Goal: Information Seeking & Learning: Learn about a topic

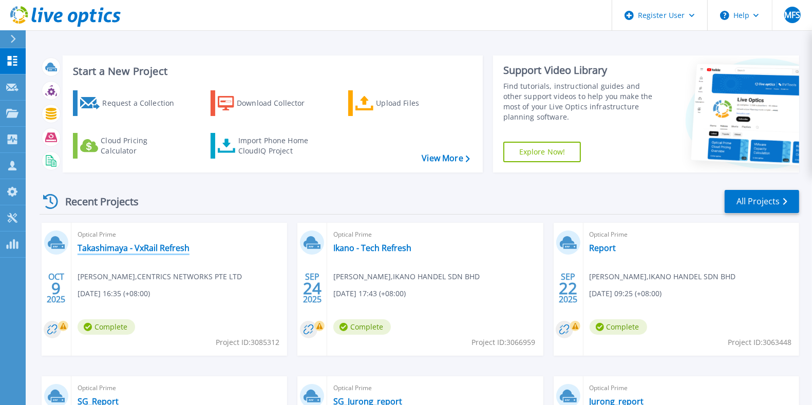
drag, startPoint x: 139, startPoint y: 252, endPoint x: 154, endPoint y: 255, distance: 15.1
click at [139, 252] on link "Takashimaya - VxRail Refresh" at bounding box center [134, 248] width 112 height 10
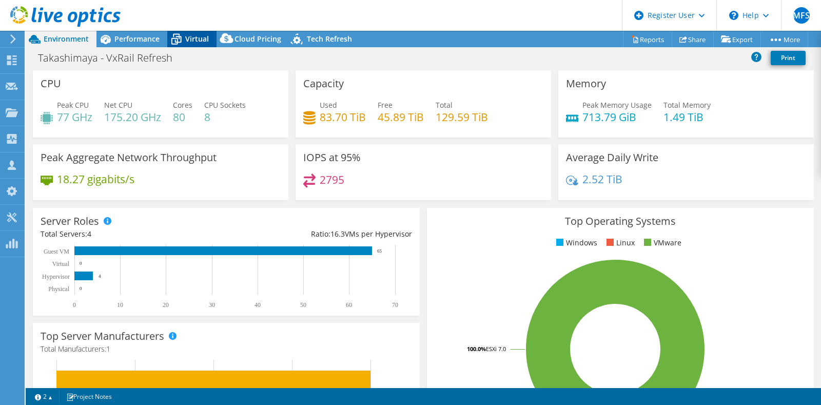
click at [188, 42] on span "Virtual" at bounding box center [197, 39] width 24 height 10
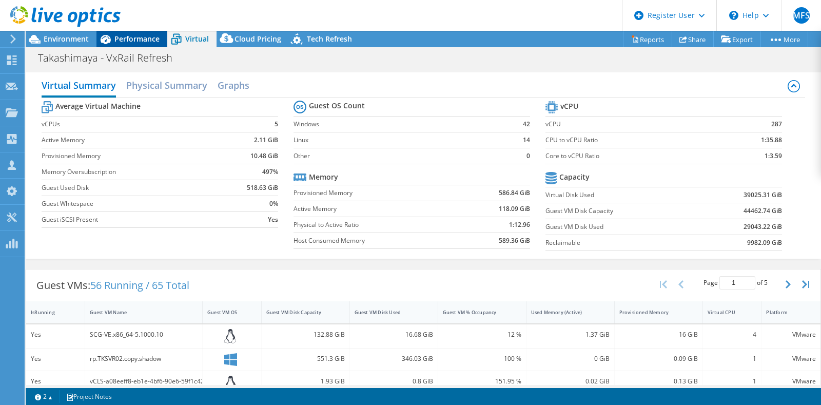
click at [125, 37] on span "Performance" at bounding box center [136, 39] width 45 height 10
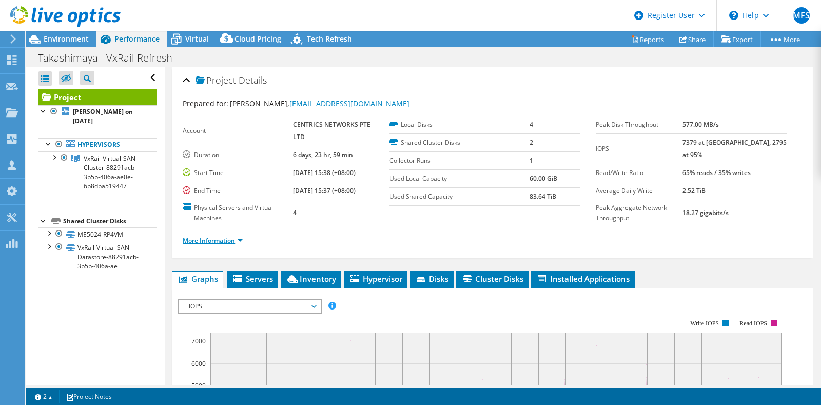
click at [231, 239] on link "More Information" at bounding box center [213, 240] width 60 height 9
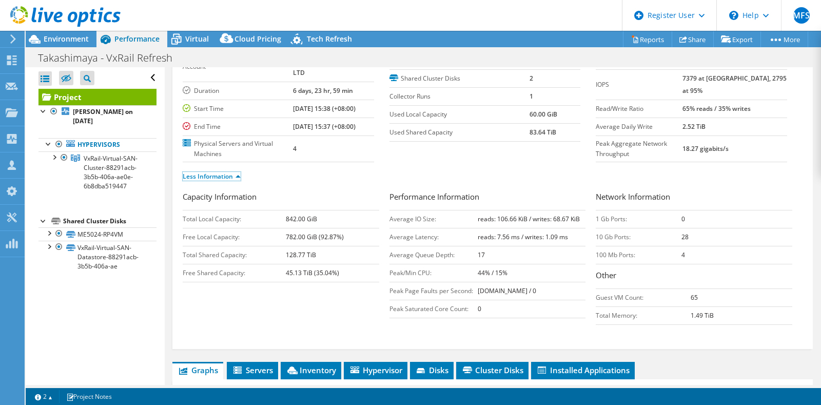
scroll to position [193, 0]
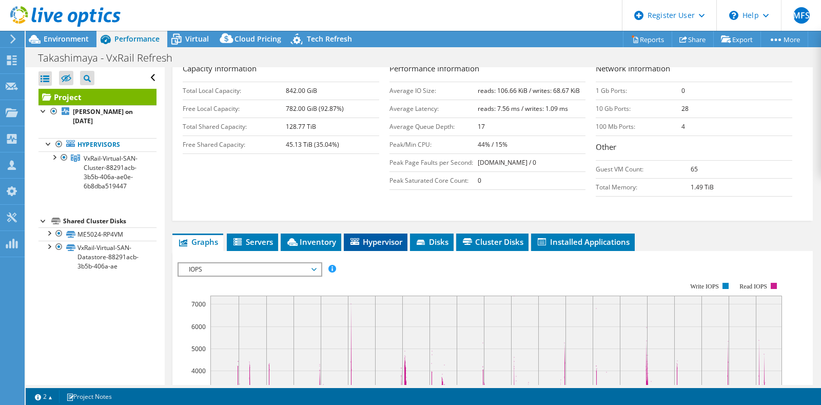
click at [381, 244] on li "Hypervisor" at bounding box center [376, 242] width 64 height 17
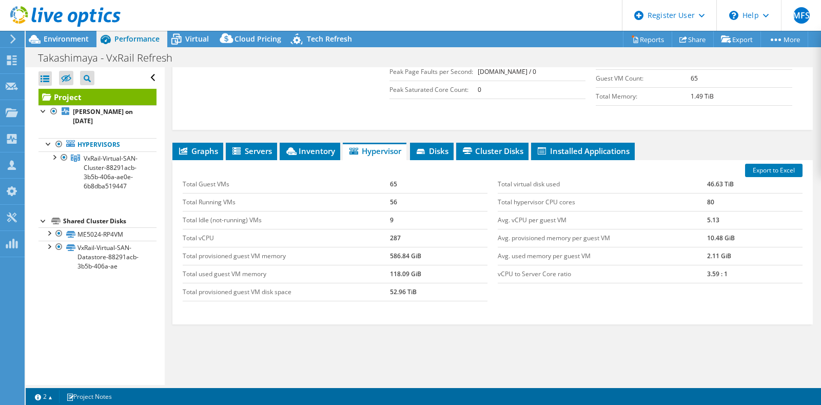
scroll to position [313, 0]
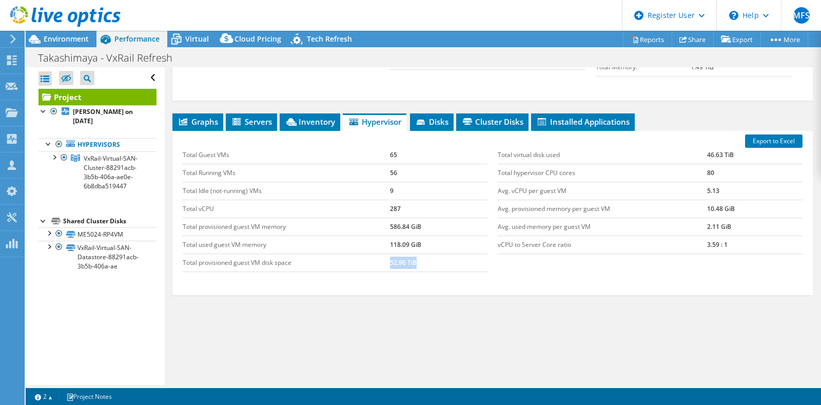
drag, startPoint x: 384, startPoint y: 255, endPoint x: 429, endPoint y: 257, distance: 45.2
click at [429, 257] on tr "Total provisioned guest VM disk space 52.96 TiB" at bounding box center [335, 263] width 305 height 18
click at [50, 34] on div at bounding box center [60, 17] width 121 height 34
click at [81, 42] on span "Environment" at bounding box center [66, 39] width 45 height 10
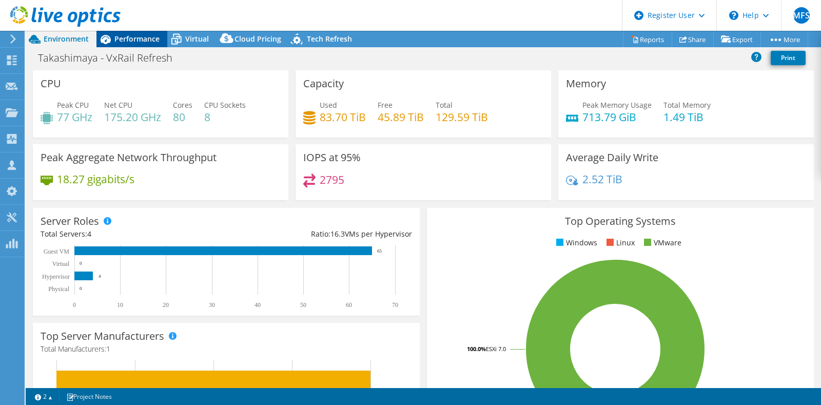
click at [127, 44] on span "Performance" at bounding box center [136, 39] width 45 height 10
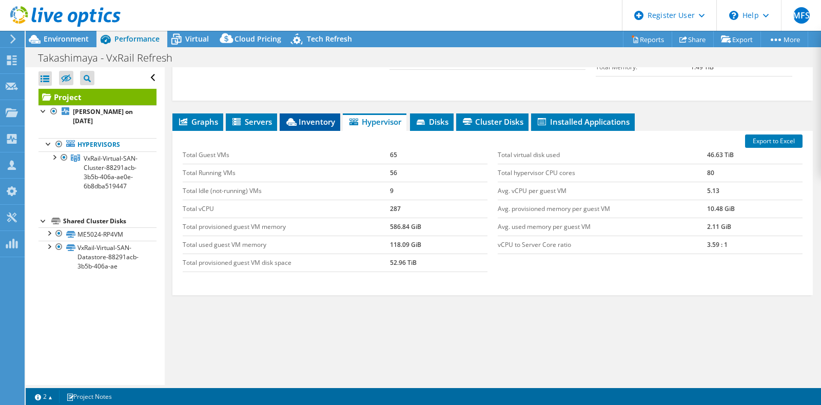
click at [308, 120] on span "Inventory" at bounding box center [310, 122] width 50 height 10
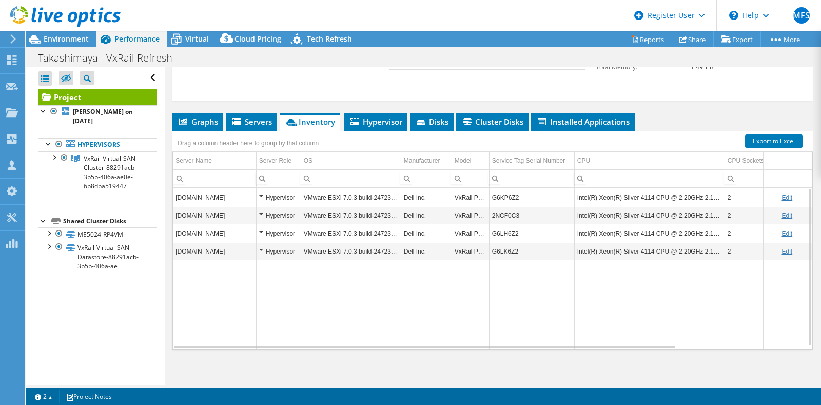
drag, startPoint x: 489, startPoint y: 336, endPoint x: 529, endPoint y: 335, distance: 40.1
click at [529, 335] on td "Data grid" at bounding box center [531, 305] width 85 height 90
drag, startPoint x: 476, startPoint y: 332, endPoint x: 587, endPoint y: 332, distance: 110.4
click at [587, 332] on tr "Data grid" at bounding box center [567, 305] width 789 height 90
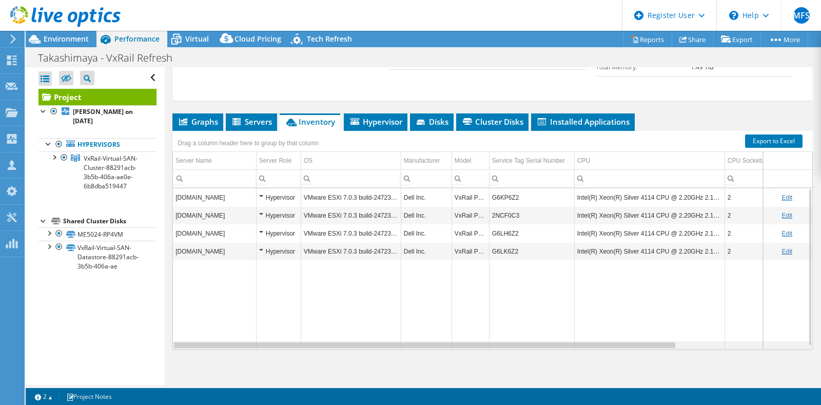
click at [791, 342] on div "Data grid" at bounding box center [493, 345] width 640 height 8
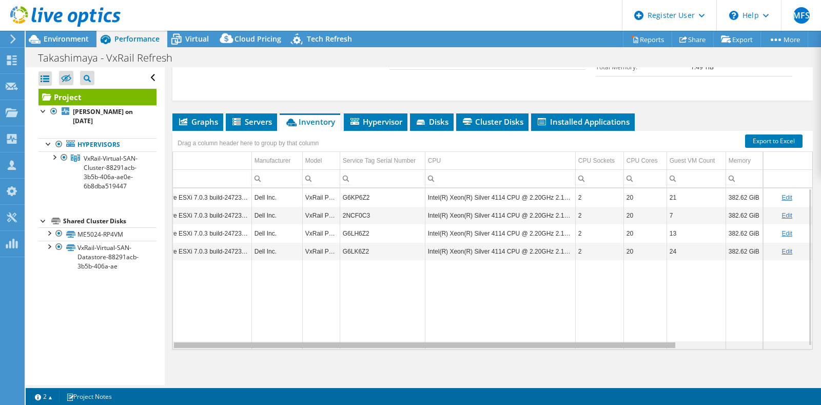
scroll to position [0, 0]
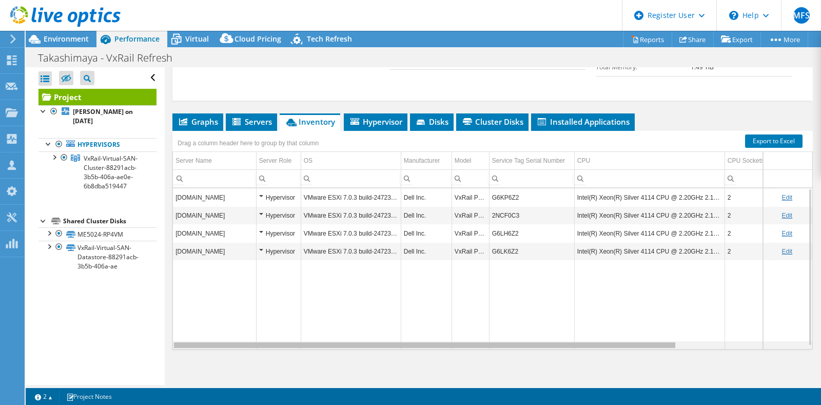
drag, startPoint x: 629, startPoint y: 338, endPoint x: 337, endPoint y: 306, distance: 293.9
click at [365, 342] on body "MFS Dell User Mohammed Faizan S Mohammed.Faizan1@dell.com Dell My Profile Log O…" at bounding box center [410, 202] width 821 height 405
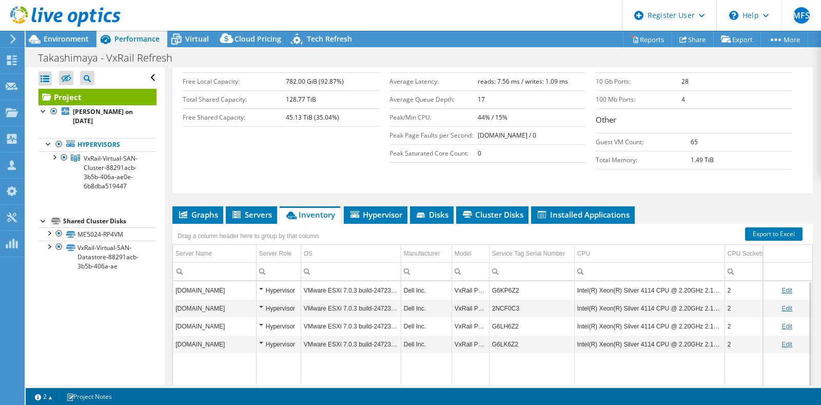
scroll to position [120, 0]
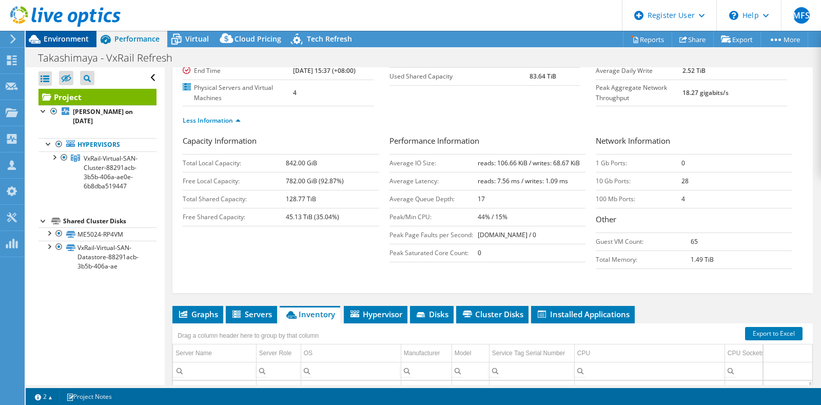
click at [71, 41] on span "Environment" at bounding box center [66, 39] width 45 height 10
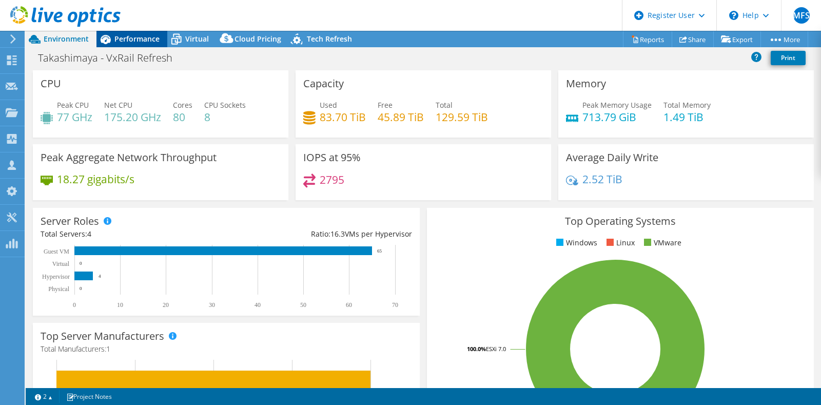
click at [132, 45] on div "Performance" at bounding box center [132, 39] width 71 height 16
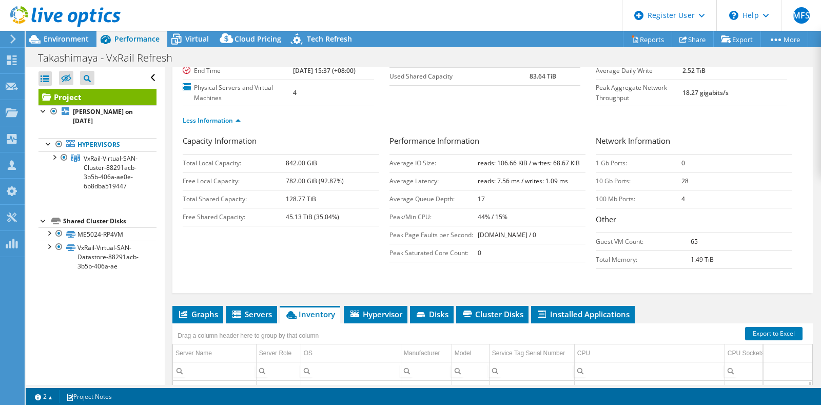
scroll to position [0, 0]
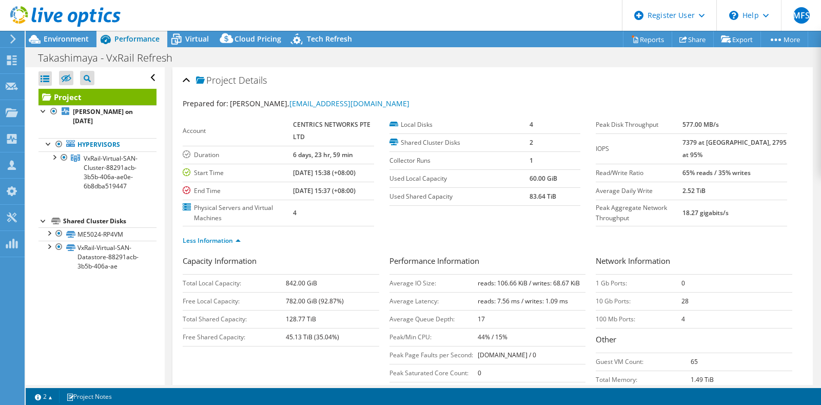
click at [70, 31] on div at bounding box center [60, 17] width 121 height 34
click at [66, 41] on span "Environment" at bounding box center [66, 39] width 45 height 10
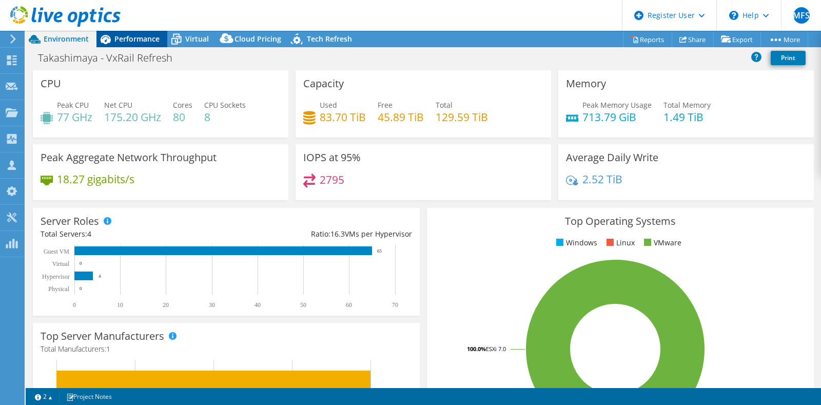
click at [112, 35] on icon at bounding box center [106, 39] width 18 height 18
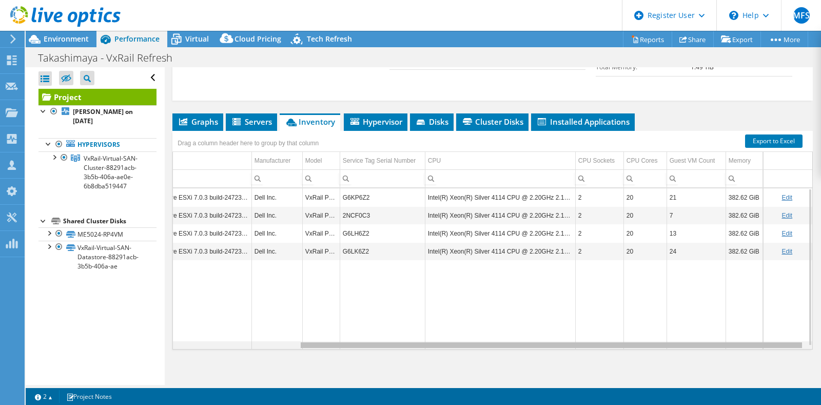
drag, startPoint x: 489, startPoint y: 340, endPoint x: 641, endPoint y: 344, distance: 151.5
click at [641, 344] on body "MFS Dell User Mohammed Faizan S Mohammed.Faizan1@dell.com Dell My Profile Log O…" at bounding box center [410, 202] width 821 height 405
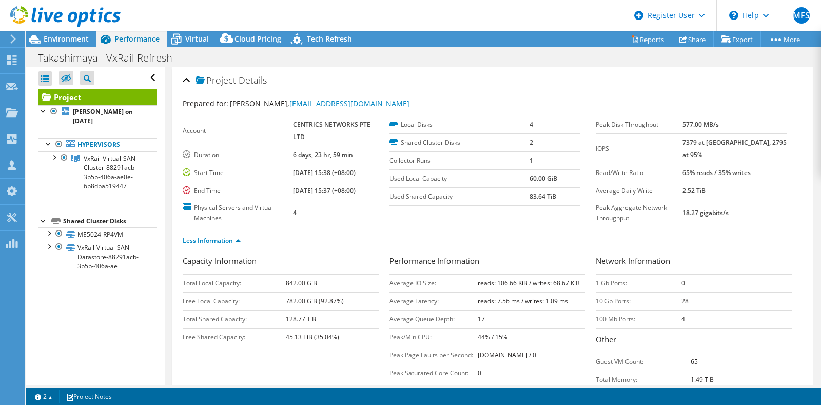
scroll to position [313, 0]
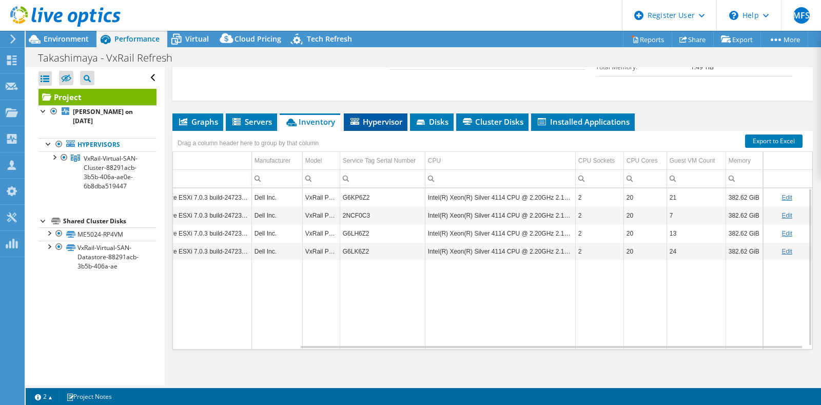
click at [365, 117] on span "Hypervisor" at bounding box center [375, 122] width 53 height 10
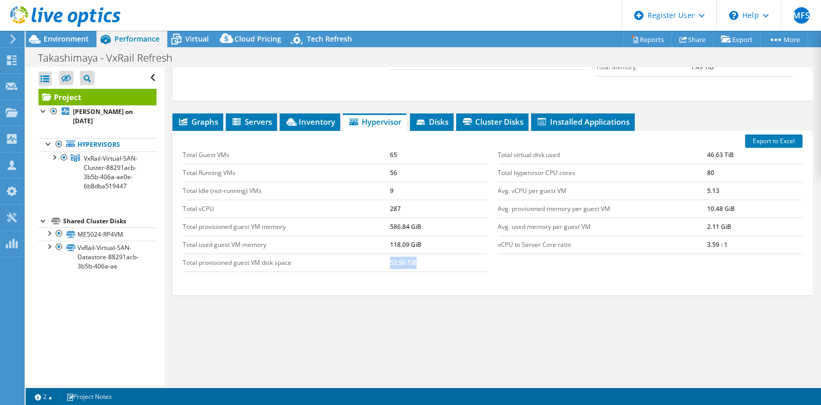
drag, startPoint x: 420, startPoint y: 258, endPoint x: 373, endPoint y: 257, distance: 46.7
click at [373, 257] on tr "Total provisioned guest VM disk space 52.96 TiB" at bounding box center [335, 263] width 305 height 18
click at [338, 290] on div "Graphs Servers Inventory Hypervisor Disks Cluster Disks Installed Applications …" at bounding box center [493, 241] width 641 height 257
